Goal: Find specific page/section: Find specific page/section

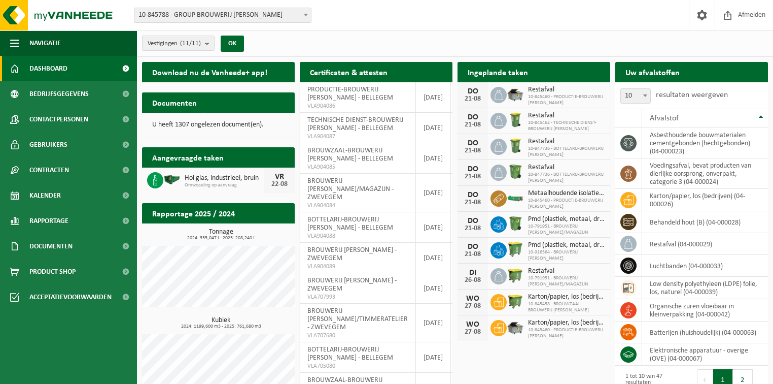
click at [217, 15] on span "10-845788 - GROUP BROUWERIJ [PERSON_NAME]" at bounding box center [222, 15] width 177 height 14
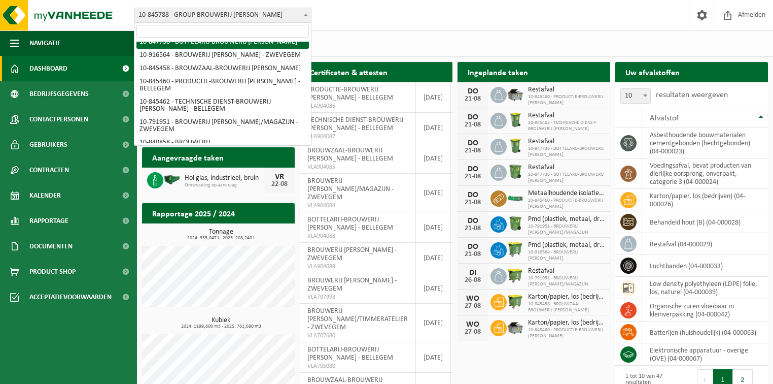
scroll to position [41, 0]
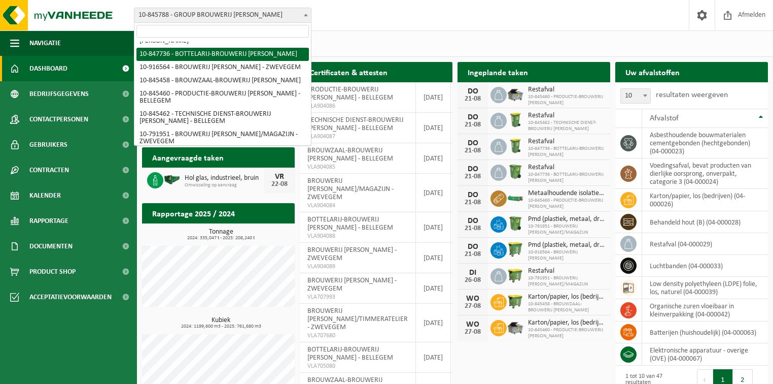
select select "95229"
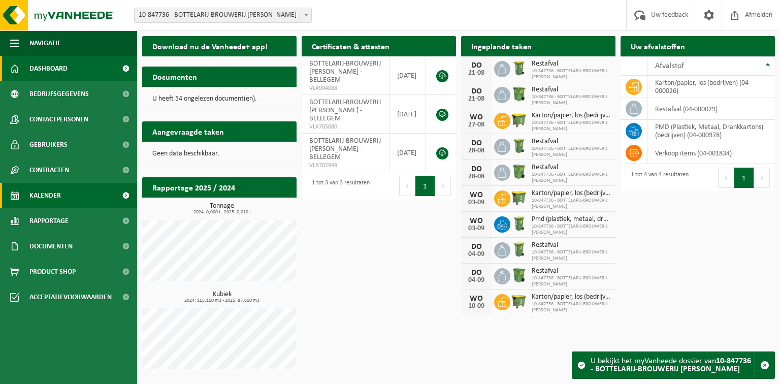
click at [44, 193] on span "Kalender" at bounding box center [44, 195] width 31 height 25
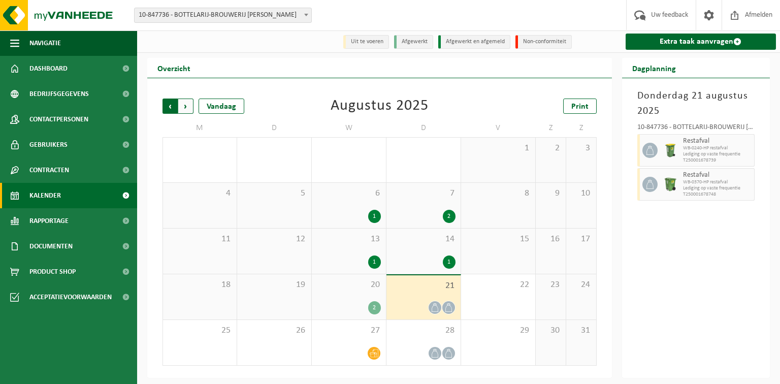
click at [183, 107] on span "Volgende" at bounding box center [185, 105] width 15 height 15
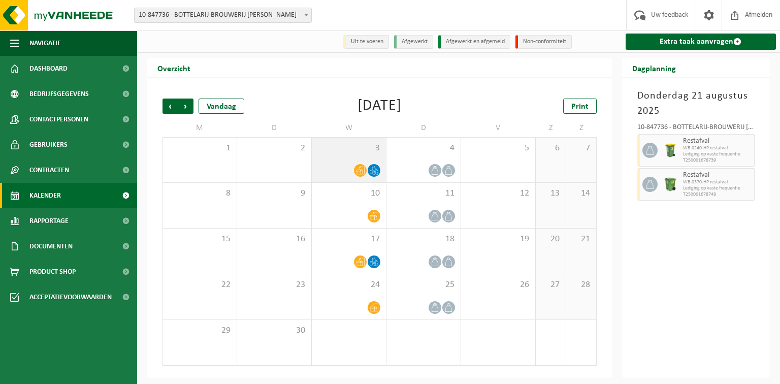
click at [375, 171] on icon at bounding box center [374, 168] width 4 height 5
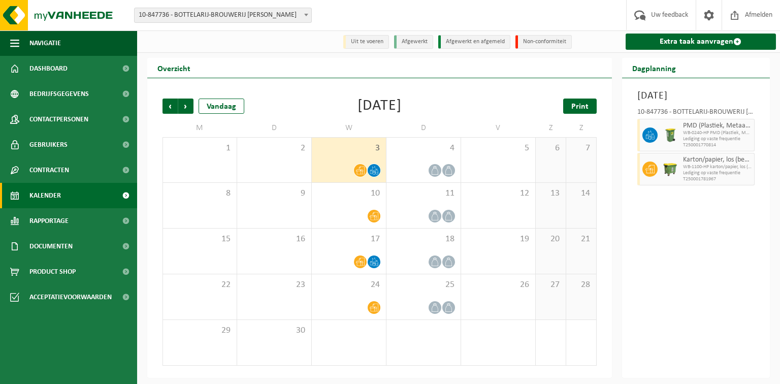
click at [575, 108] on span "Print" at bounding box center [579, 107] width 17 height 8
